Goal: Task Accomplishment & Management: Manage account settings

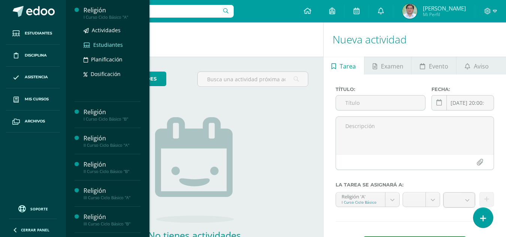
click at [110, 44] on span "Estudiantes" at bounding box center [108, 44] width 30 height 7
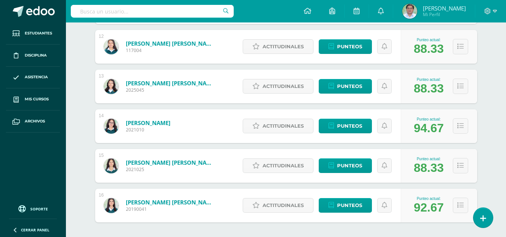
scroll to position [584, 0]
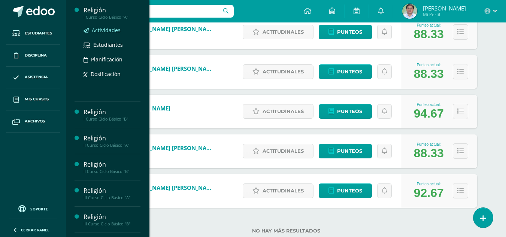
click at [107, 28] on span "Actividades" at bounding box center [106, 30] width 29 height 7
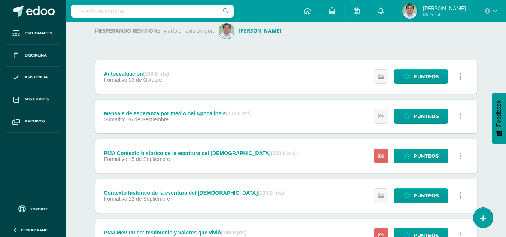
scroll to position [206, 0]
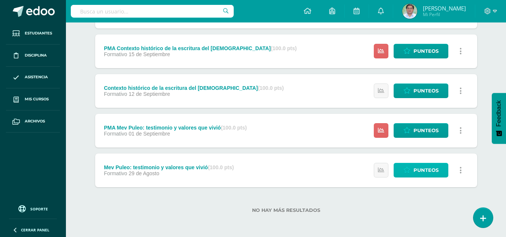
click at [422, 167] on span "Punteos" at bounding box center [425, 170] width 25 height 14
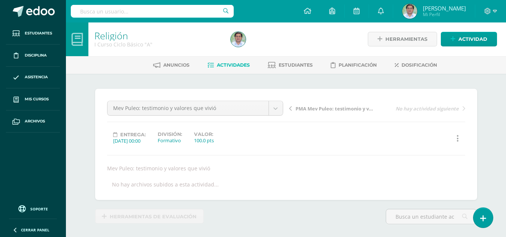
scroll to position [1, 0]
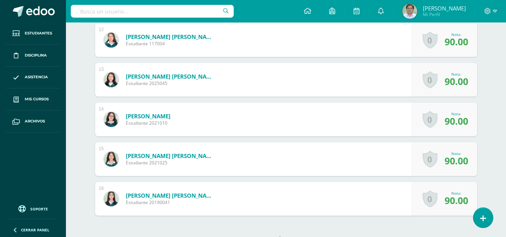
scroll to position [674, 0]
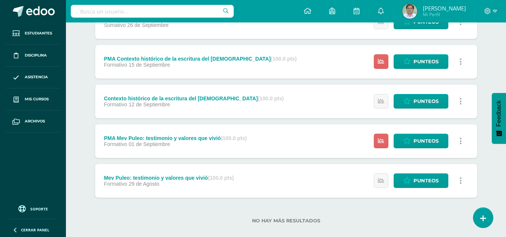
scroll to position [195, 0]
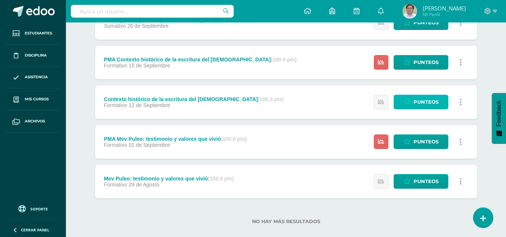
click at [421, 100] on span "Punteos" at bounding box center [425, 102] width 25 height 14
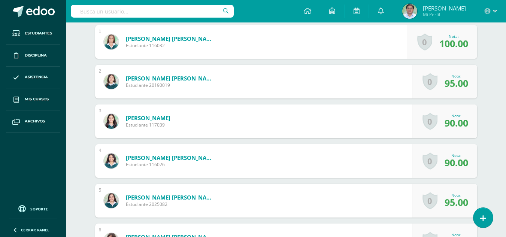
scroll to position [235, 0]
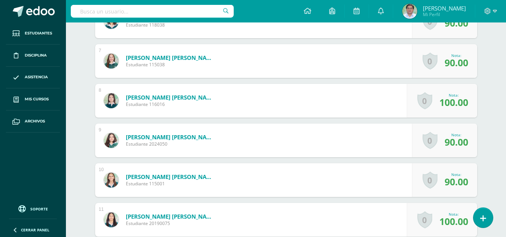
scroll to position [445, 0]
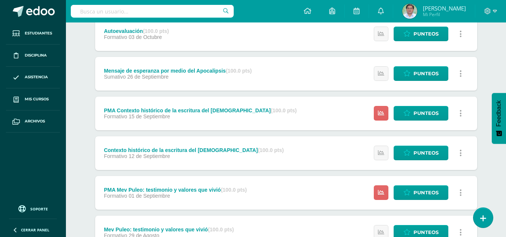
scroll to position [145, 0]
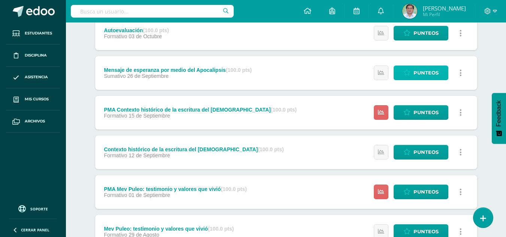
click at [419, 69] on span "Punteos" at bounding box center [425, 73] width 25 height 14
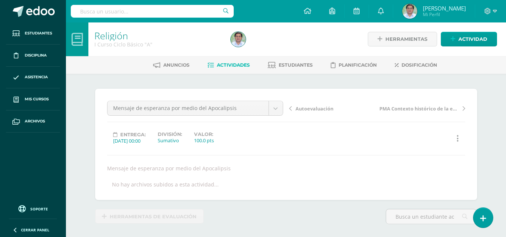
scroll to position [1, 0]
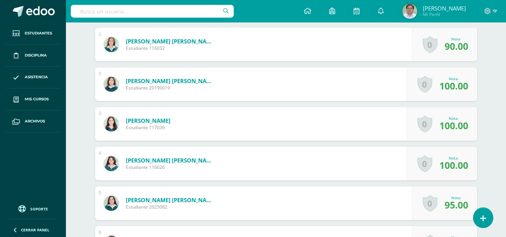
scroll to position [240, 0]
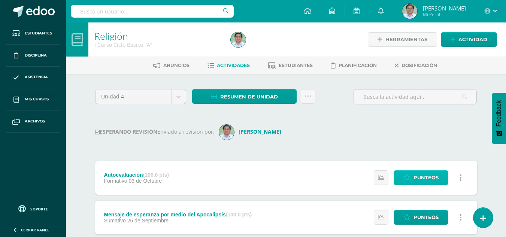
click at [427, 181] on span "Punteos" at bounding box center [425, 178] width 25 height 14
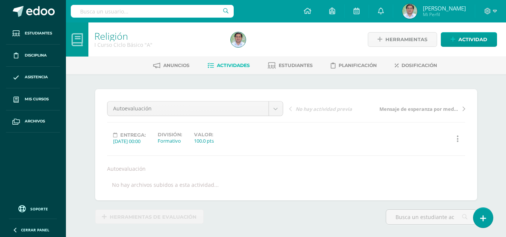
click at [502, 172] on div "Religión I Curso Ciclo Básico "A" Herramientas Detalle de asistencias Actividad…" at bounding box center [286, 159] width 440 height 274
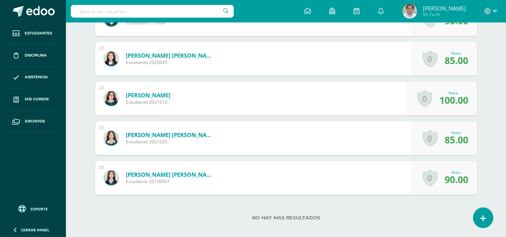
scroll to position [709, 0]
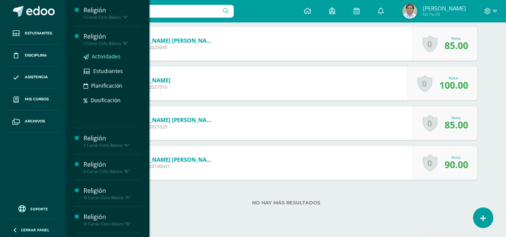
click at [107, 58] on span "Actividades" at bounding box center [106, 56] width 29 height 7
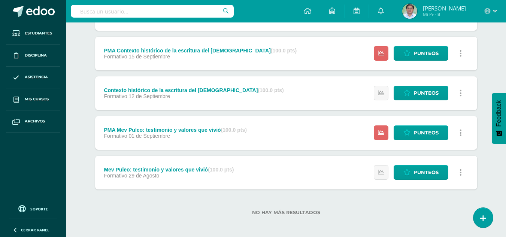
scroll to position [206, 0]
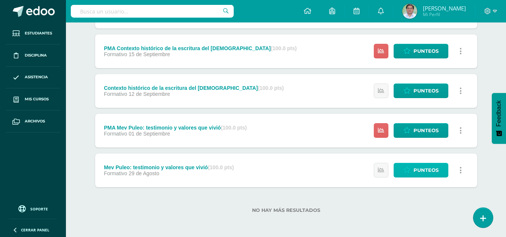
click at [419, 166] on span "Punteos" at bounding box center [425, 170] width 25 height 14
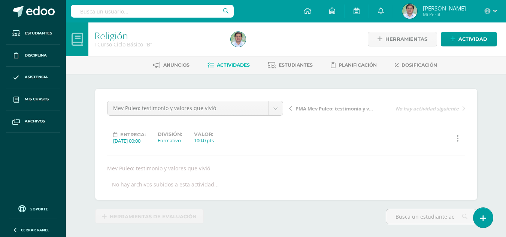
scroll to position [1, 0]
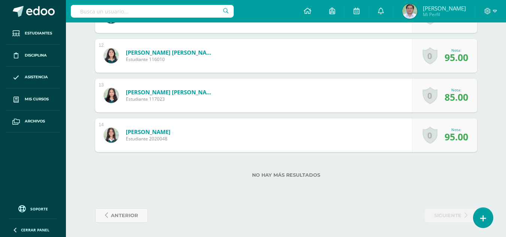
scroll to position [658, 0]
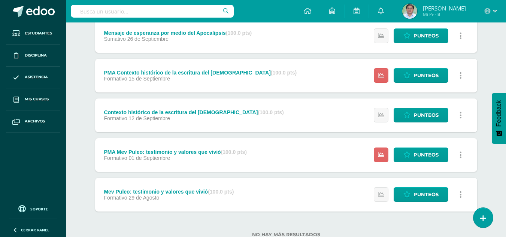
scroll to position [195, 0]
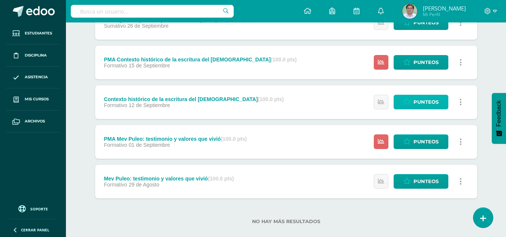
click at [420, 105] on span "Punteos" at bounding box center [425, 102] width 25 height 14
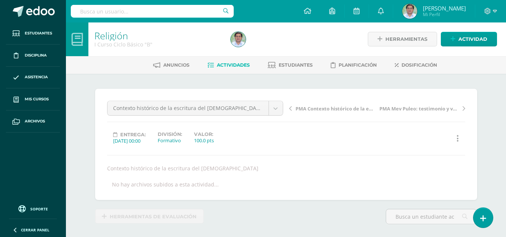
scroll to position [1, 0]
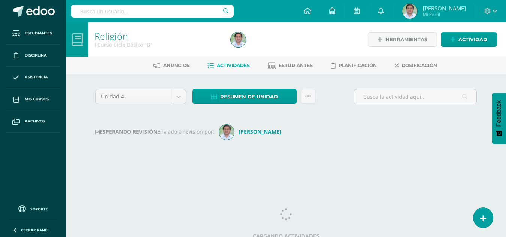
click at [487, 87] on div "Unidad 4 Unidad 1 Unidad 2 Unidad 3 Unidad 4 Resumen de unidad Descargar como H…" at bounding box center [286, 125] width 412 height 102
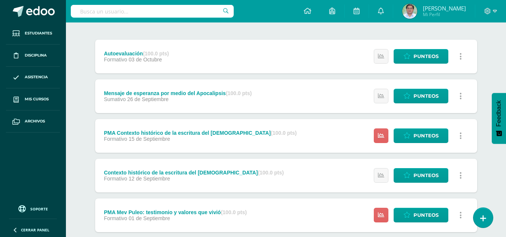
scroll to position [135, 0]
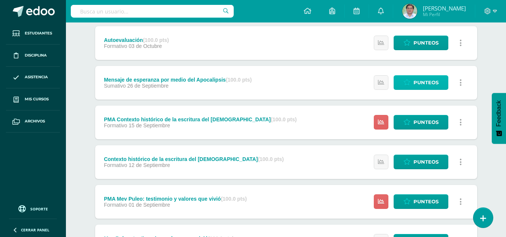
click at [419, 83] on span "Punteos" at bounding box center [425, 83] width 25 height 14
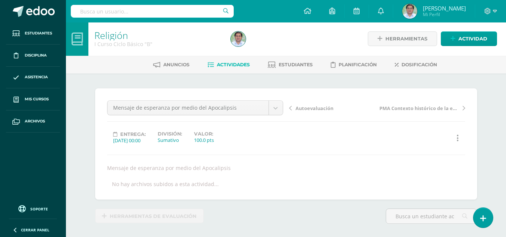
scroll to position [208, 0]
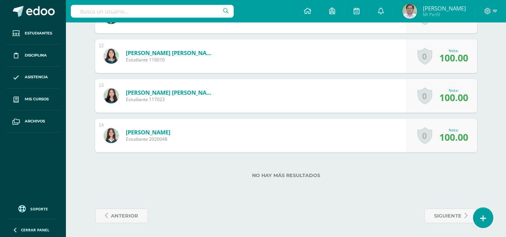
scroll to position [658, 0]
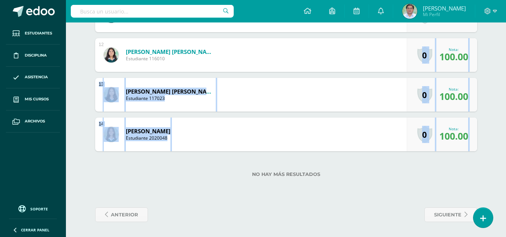
drag, startPoint x: 506, startPoint y: 187, endPoint x: 511, endPoint y: 32, distance: 154.8
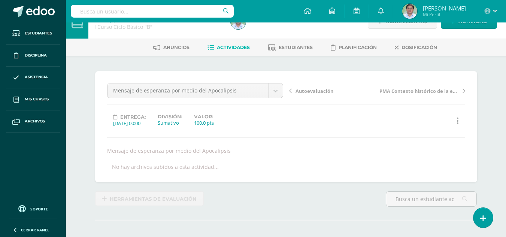
scroll to position [24, 0]
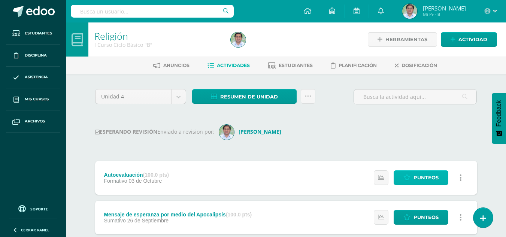
click at [417, 174] on span "Punteos" at bounding box center [425, 178] width 25 height 14
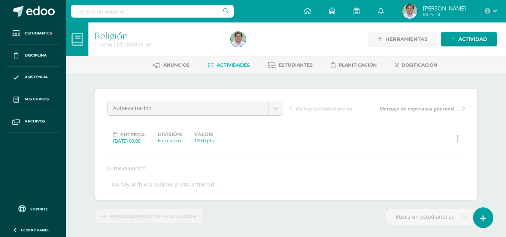
scroll to position [1, 0]
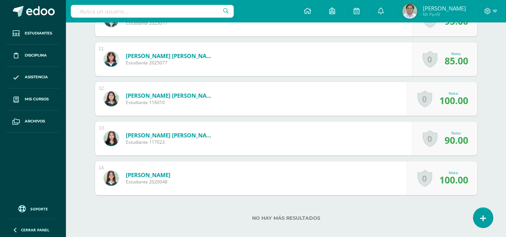
scroll to position [615, 0]
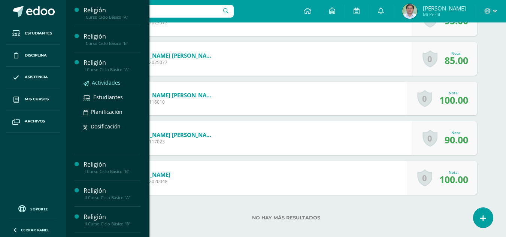
click at [105, 84] on span "Actividades" at bounding box center [106, 82] width 29 height 7
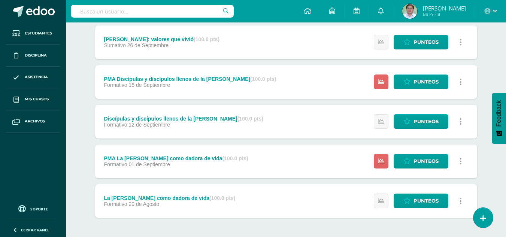
scroll to position [191, 0]
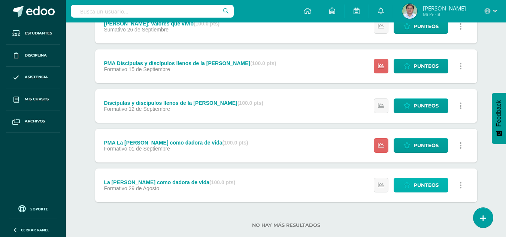
click at [420, 184] on span "Punteos" at bounding box center [425, 185] width 25 height 14
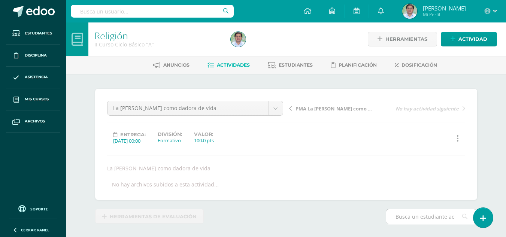
scroll to position [1, 0]
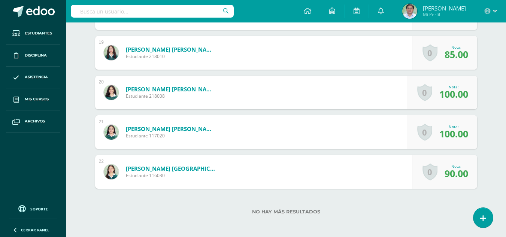
scroll to position [945, 0]
